Goal: Task Accomplishment & Management: Use online tool/utility

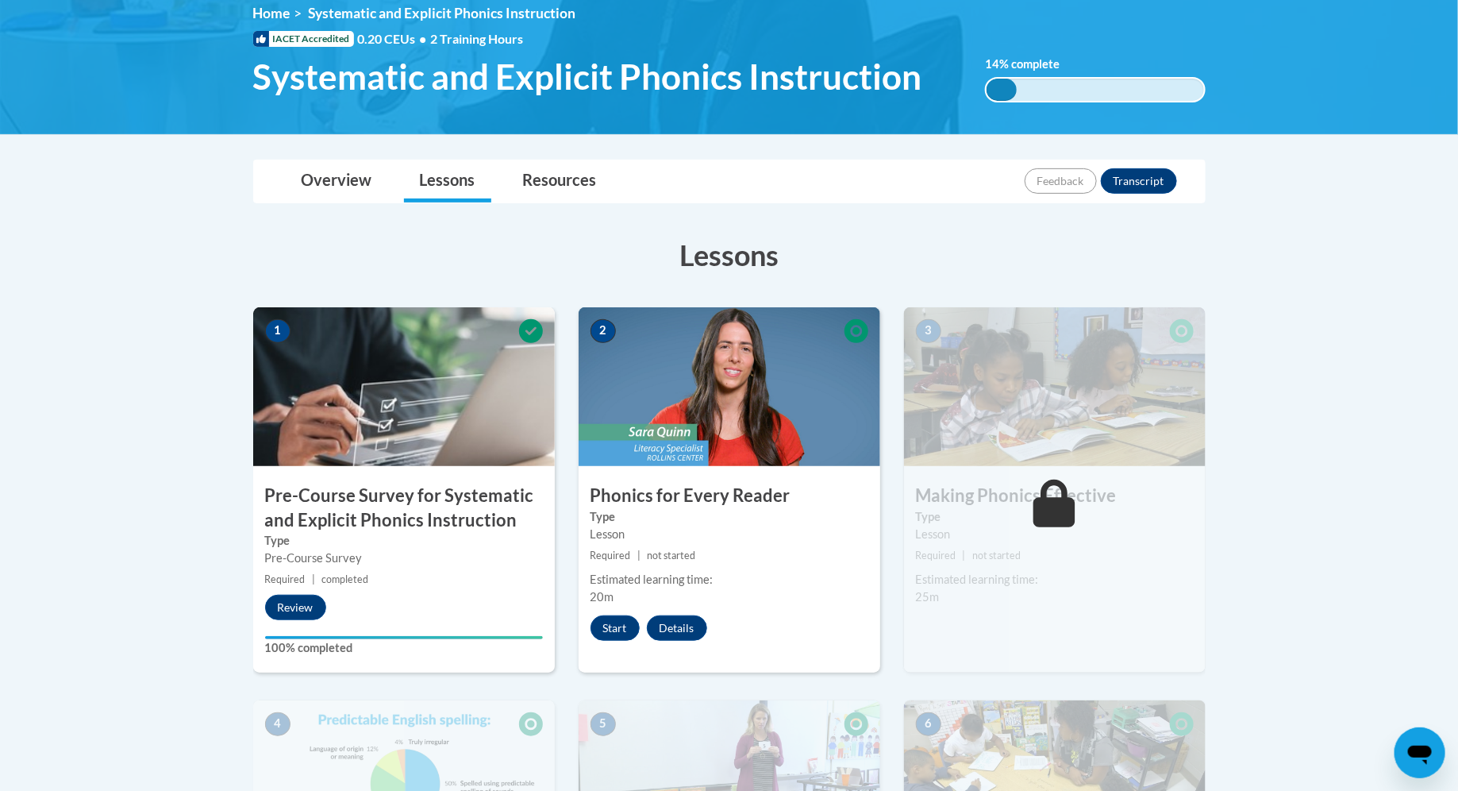
scroll to position [263, 0]
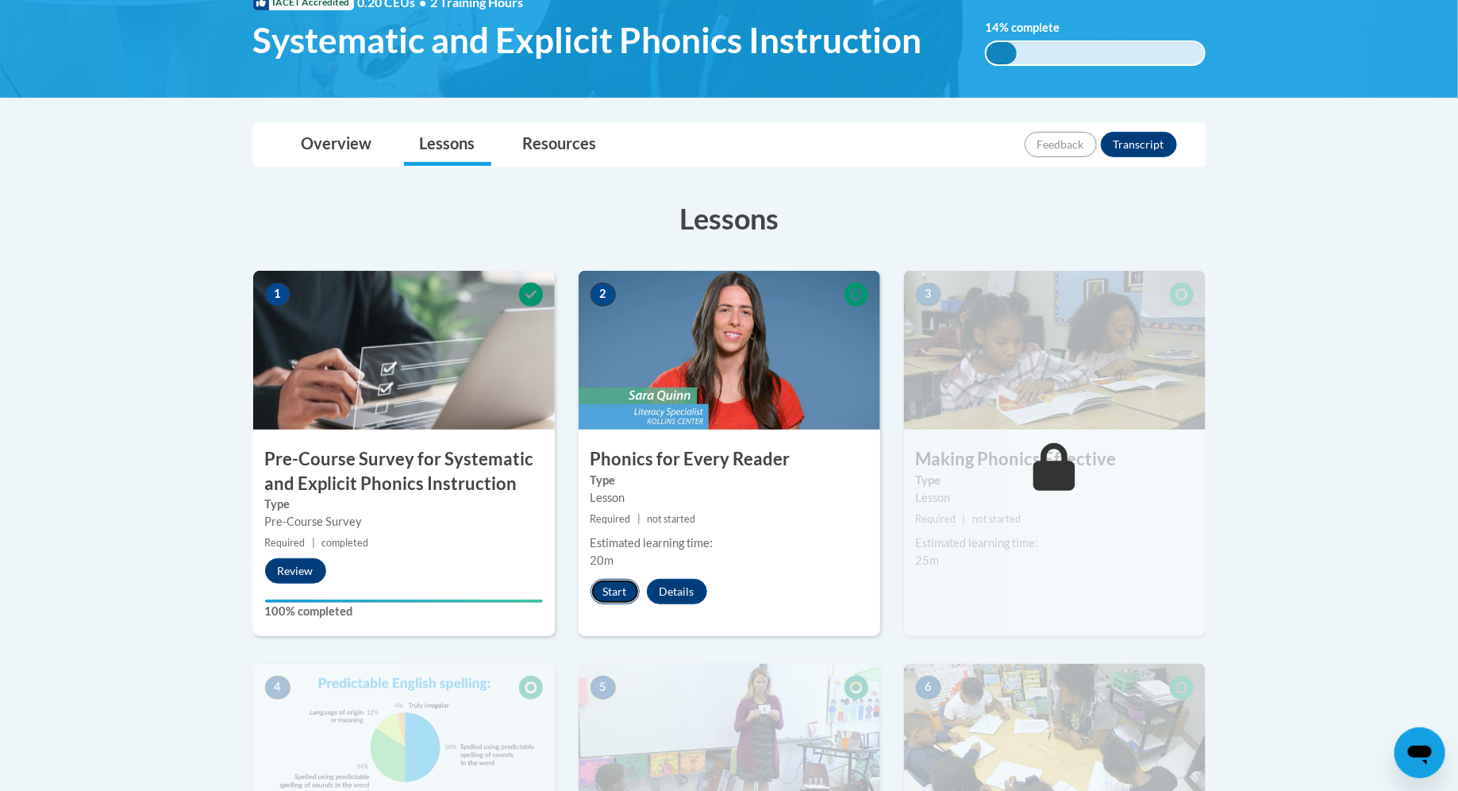
click at [625, 591] on button "Start" at bounding box center [615, 591] width 49 height 25
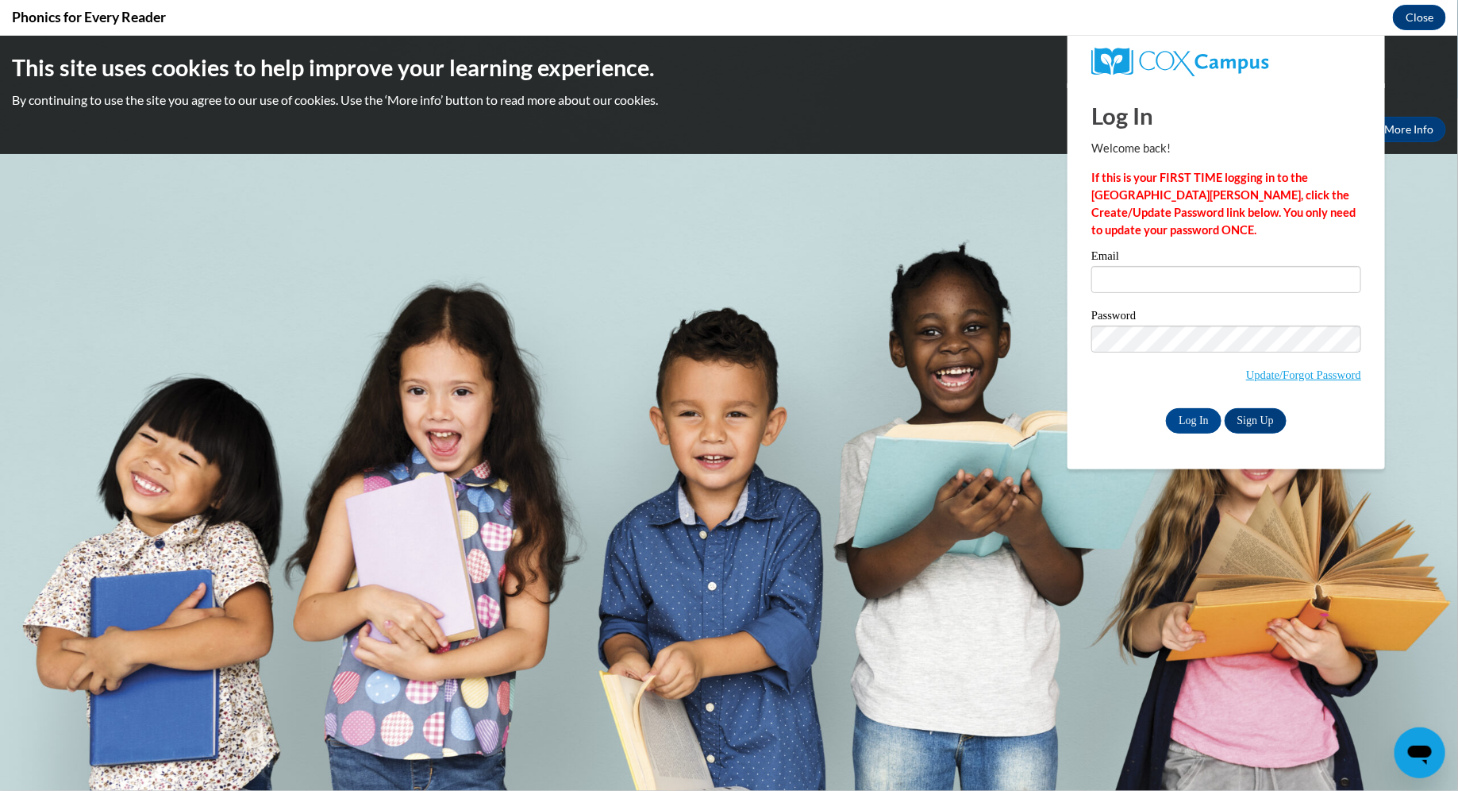
scroll to position [0, 0]
click at [1191, 282] on input "Email" at bounding box center [1226, 278] width 270 height 27
type input "[EMAIL_ADDRESS][DOMAIN_NAME]"
click at [1166, 407] on input "Log In" at bounding box center [1194, 419] width 56 height 25
